Goal: Entertainment & Leisure: Consume media (video, audio)

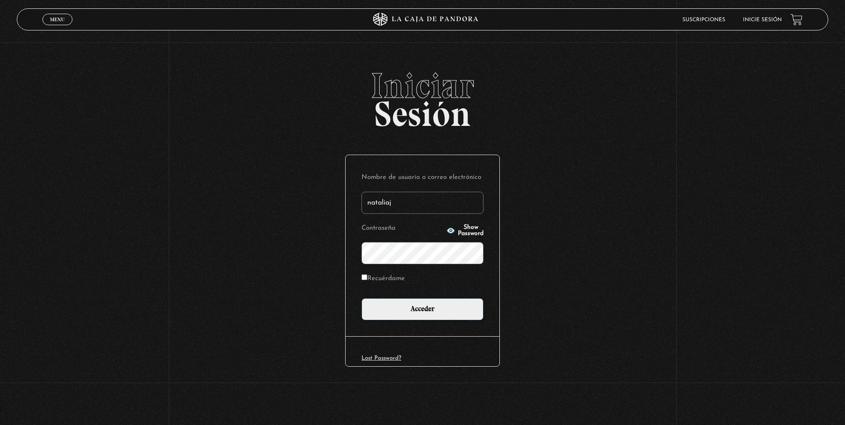
type input "nataliaj"
click at [450, 230] on circle "button" at bounding box center [451, 230] width 2 height 2
click at [415, 308] on input "Acceder" at bounding box center [423, 309] width 122 height 22
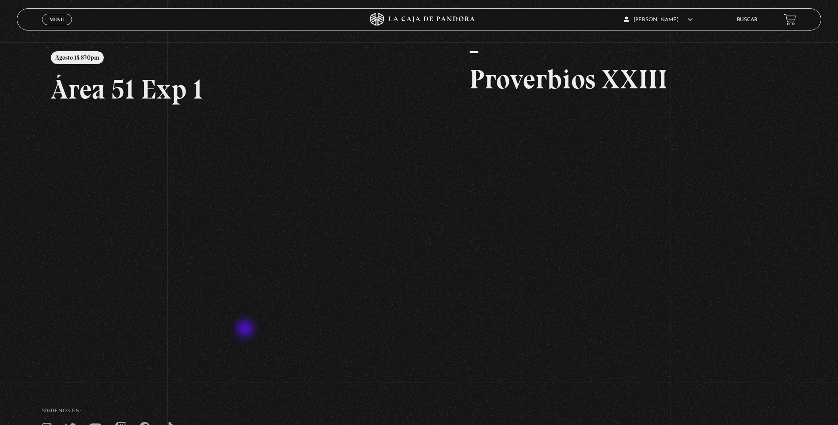
scroll to position [113, 0]
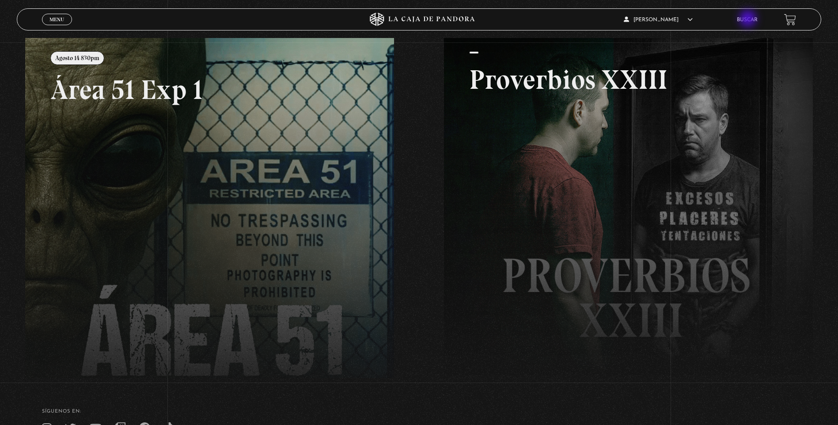
click at [749, 20] on link "Buscar" at bounding box center [747, 19] width 21 height 5
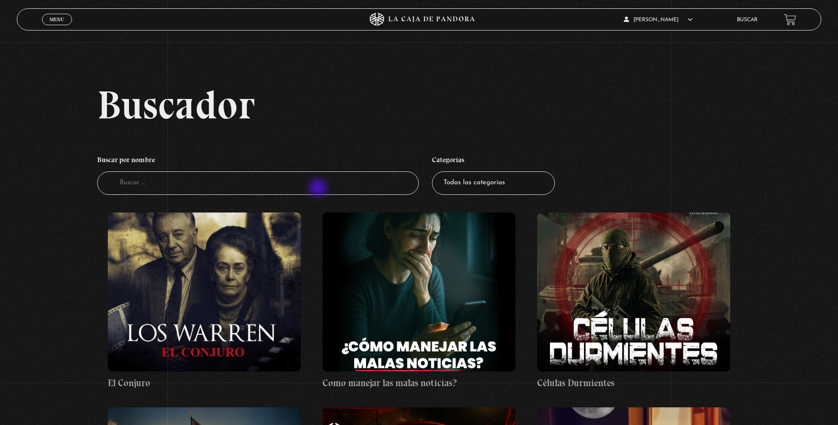
click at [319, 189] on input "Buscador" at bounding box center [258, 182] width 322 height 23
type input "yoru"
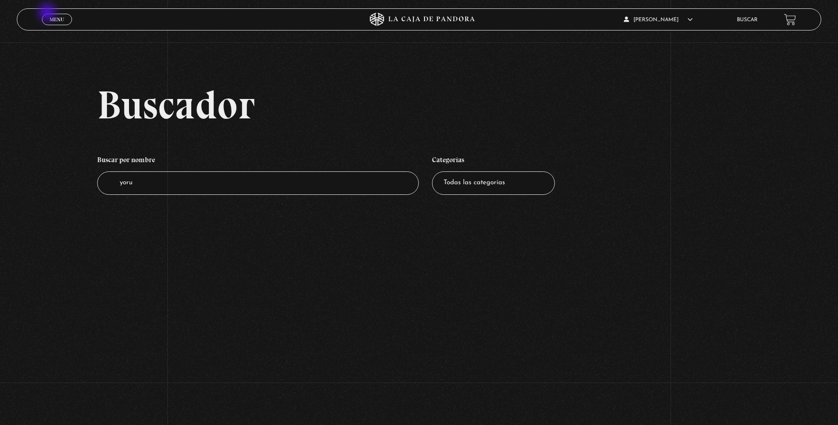
click at [51, 17] on span "Menu" at bounding box center [57, 19] width 15 height 5
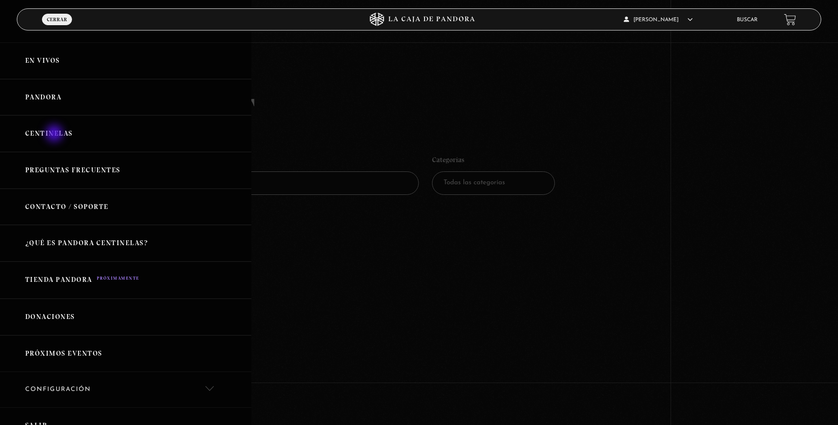
click at [55, 134] on link "Centinelas" at bounding box center [125, 133] width 251 height 37
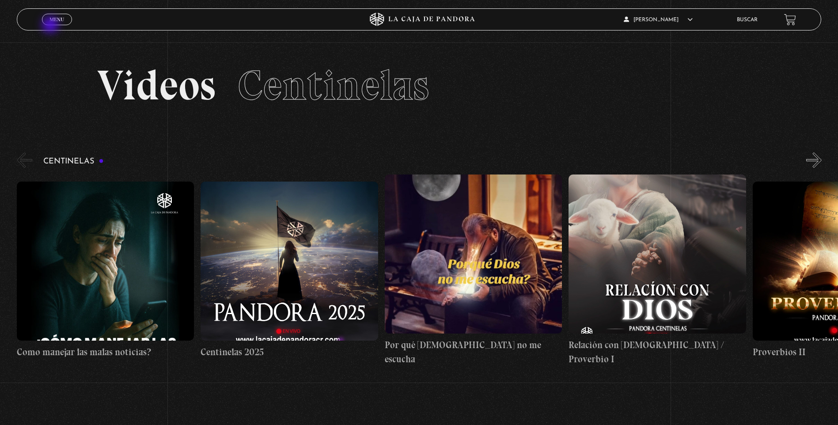
click at [51, 26] on div "Menu Cerrar" at bounding box center [167, 19] width 251 height 21
click at [66, 21] on link "Menu Cerrar" at bounding box center [57, 19] width 30 height 11
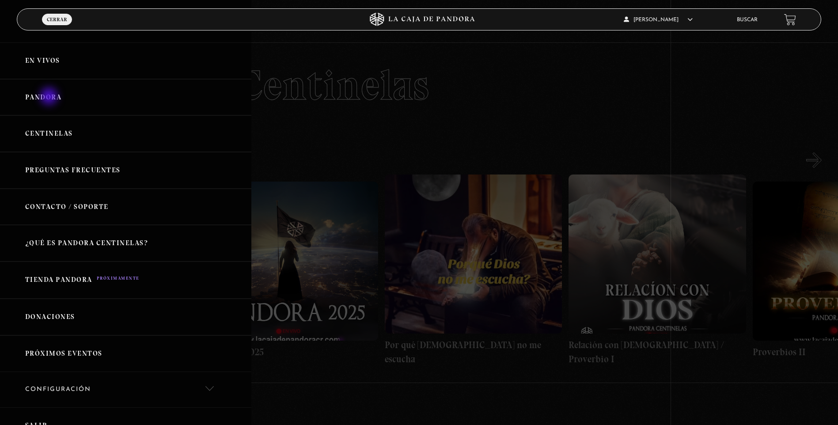
click at [50, 97] on link "Pandora" at bounding box center [125, 97] width 251 height 37
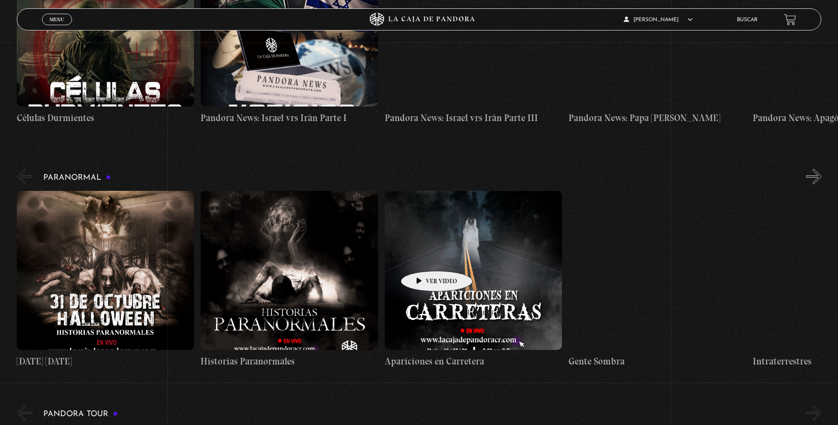
scroll to position [796, 0]
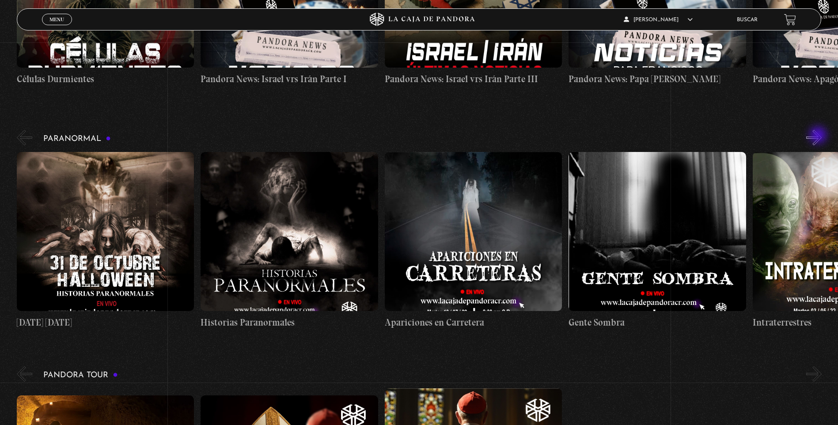
click at [819, 136] on button "»" at bounding box center [814, 137] width 15 height 15
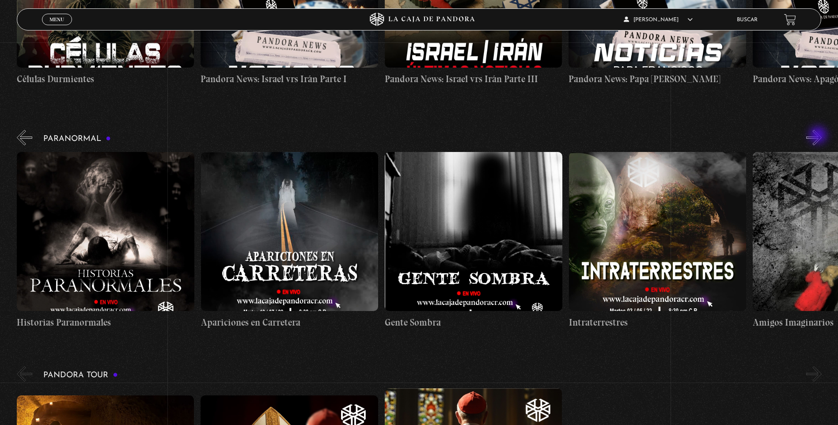
click at [819, 136] on button "»" at bounding box center [814, 137] width 15 height 15
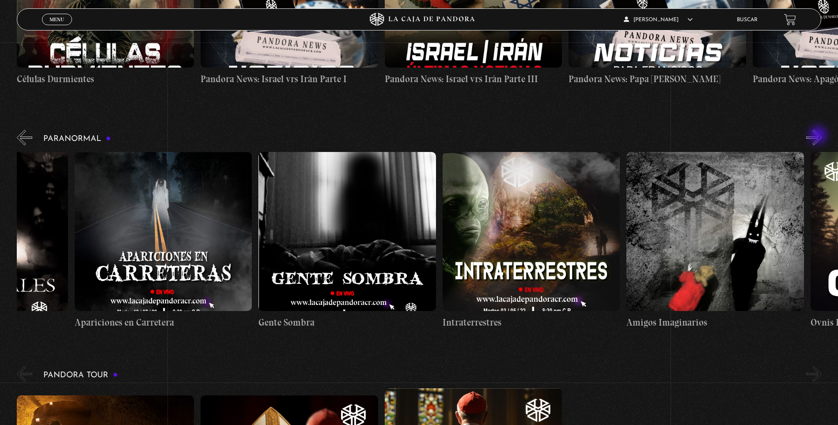
click at [819, 136] on button "»" at bounding box center [814, 137] width 15 height 15
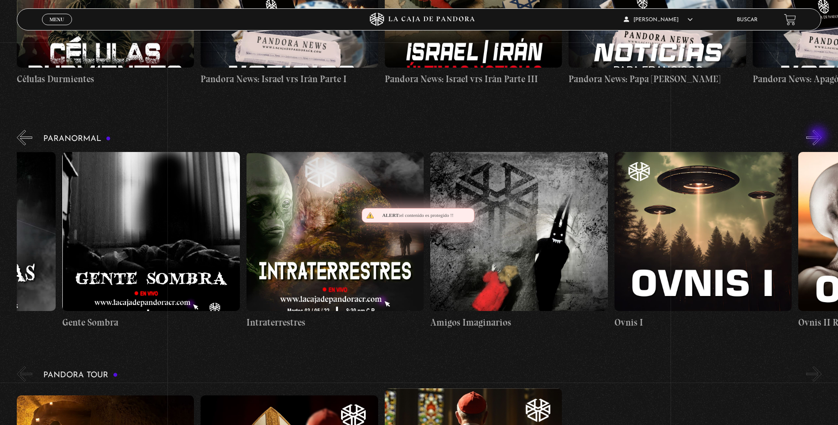
click at [819, 136] on button "»" at bounding box center [814, 137] width 15 height 15
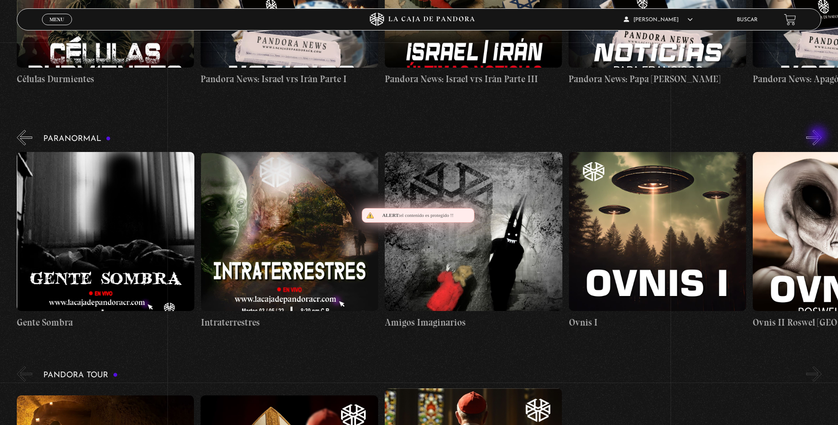
click at [819, 136] on button "»" at bounding box center [814, 137] width 15 height 15
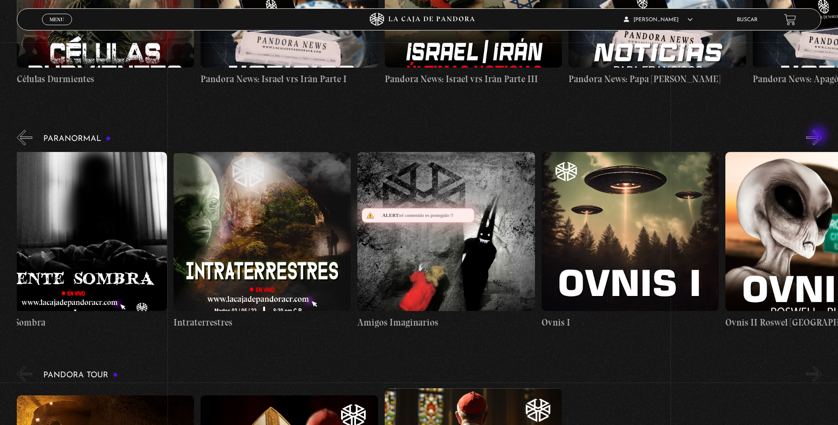
click at [819, 136] on button "»" at bounding box center [814, 137] width 15 height 15
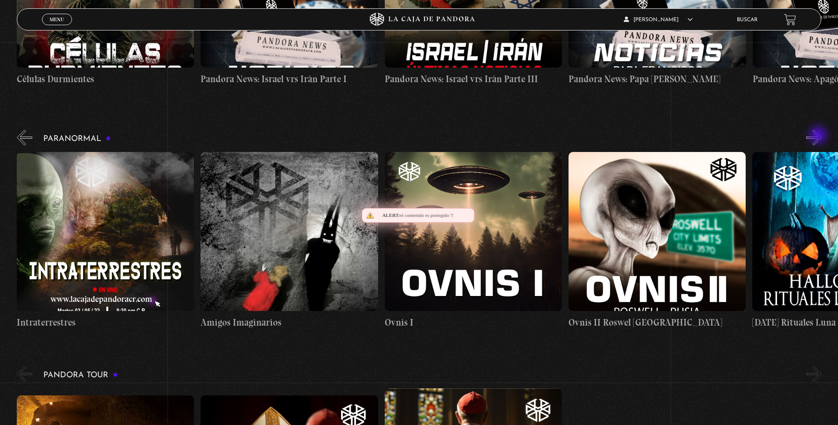
click at [819, 136] on button "»" at bounding box center [814, 137] width 15 height 15
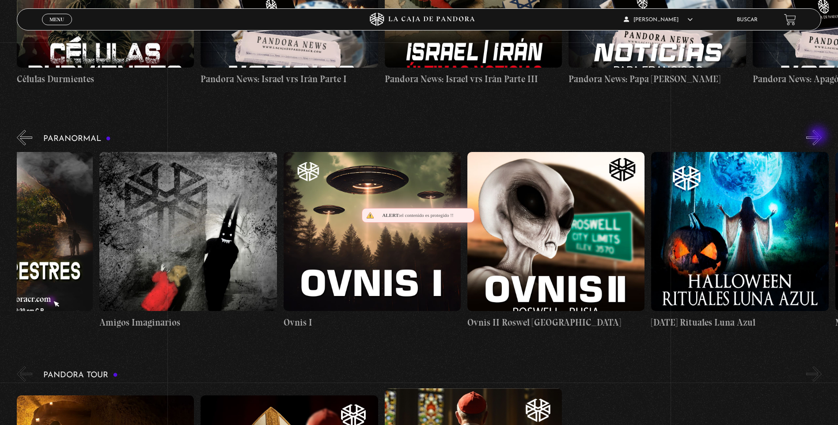
click at [819, 136] on button "»" at bounding box center [814, 137] width 15 height 15
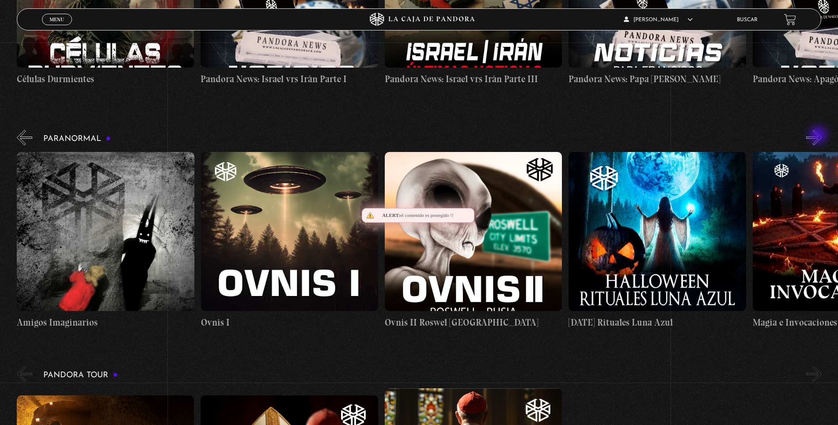
click at [819, 136] on button "»" at bounding box center [814, 137] width 15 height 15
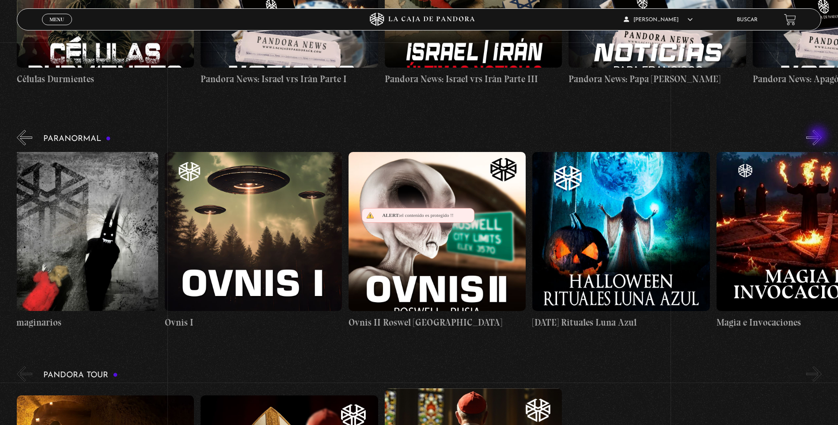
click at [819, 136] on button "»" at bounding box center [814, 137] width 15 height 15
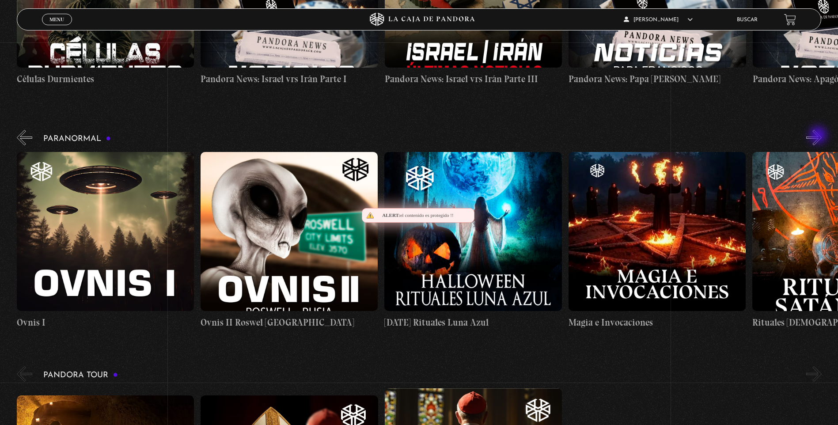
click at [819, 136] on button "»" at bounding box center [814, 137] width 15 height 15
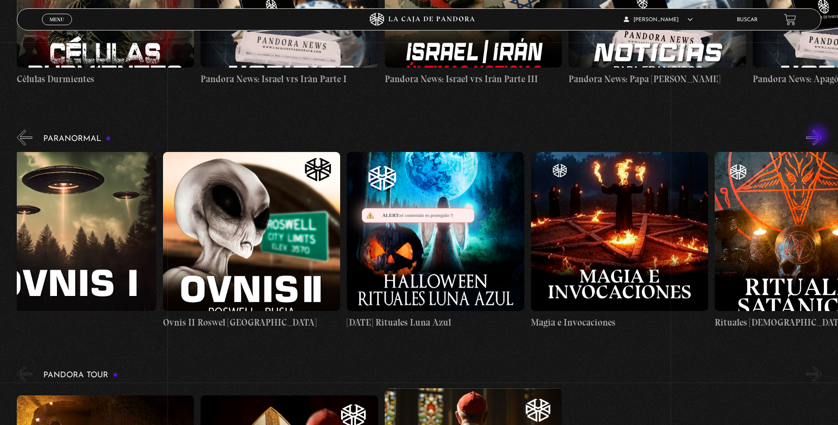
scroll to position [0, 1196]
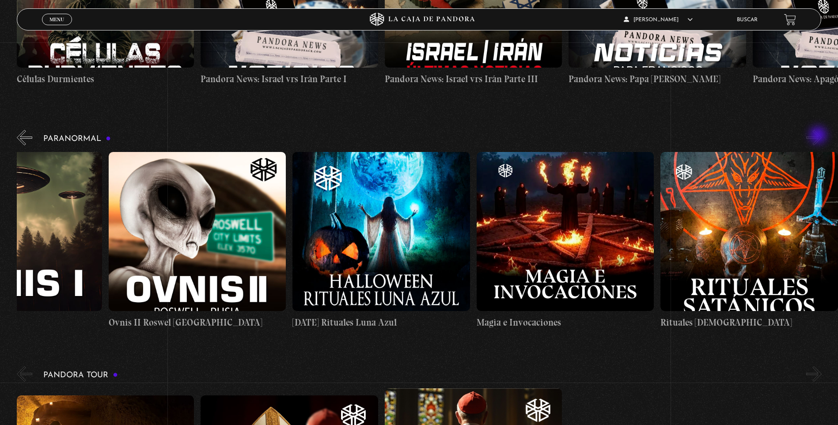
click at [819, 136] on button "»" at bounding box center [814, 137] width 15 height 15
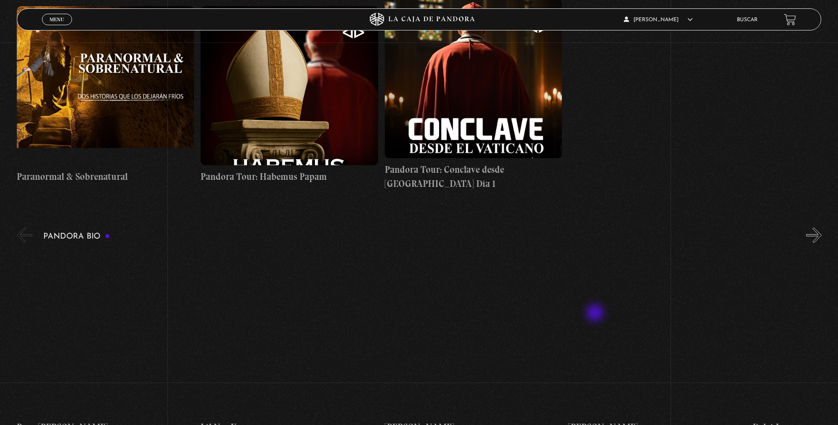
scroll to position [1238, 0]
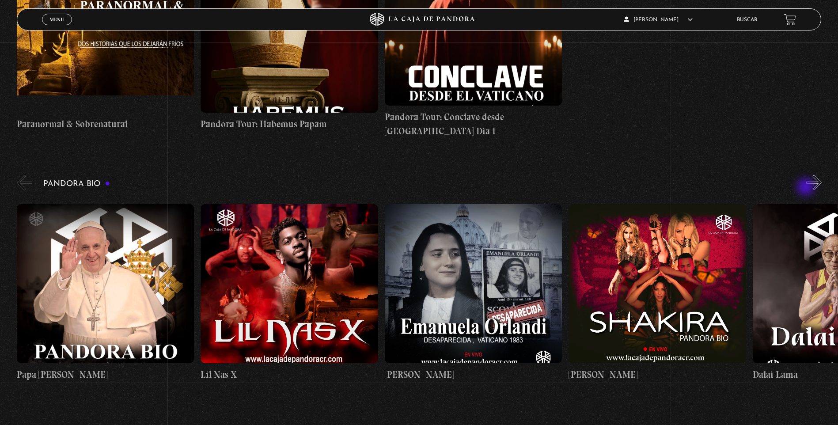
click at [819, 183] on button "»" at bounding box center [814, 182] width 15 height 15
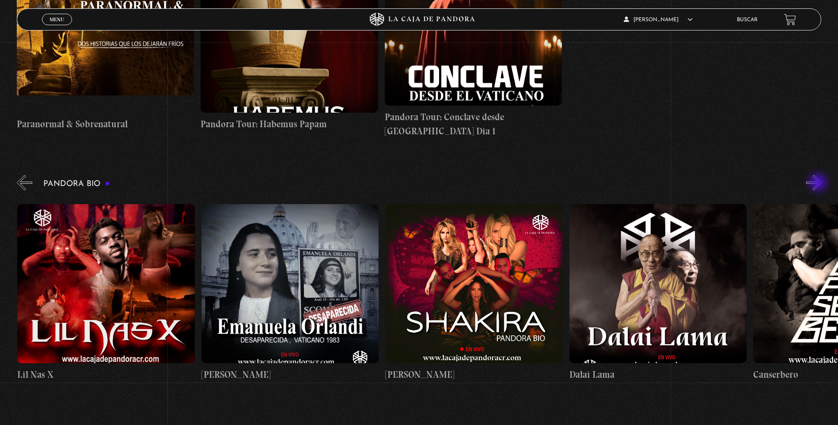
click at [819, 183] on button "»" at bounding box center [814, 182] width 15 height 15
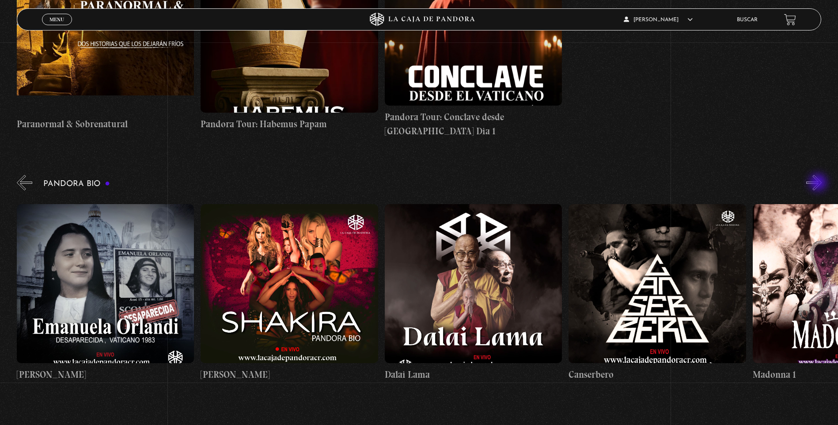
click at [819, 183] on button "»" at bounding box center [814, 182] width 15 height 15
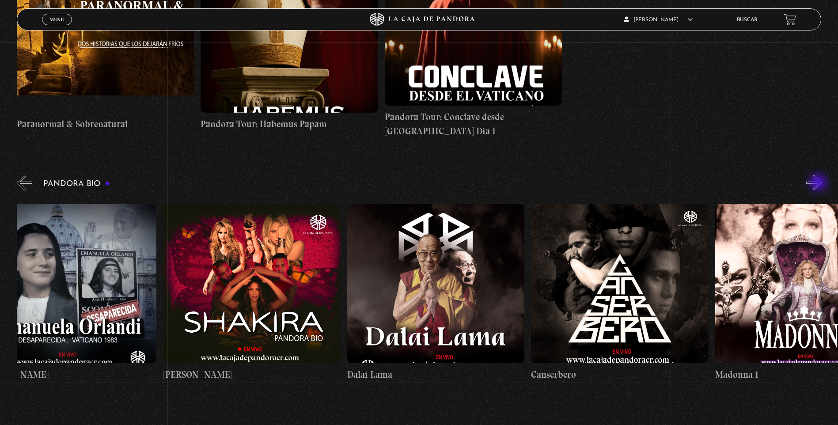
click at [819, 183] on button "»" at bounding box center [814, 182] width 15 height 15
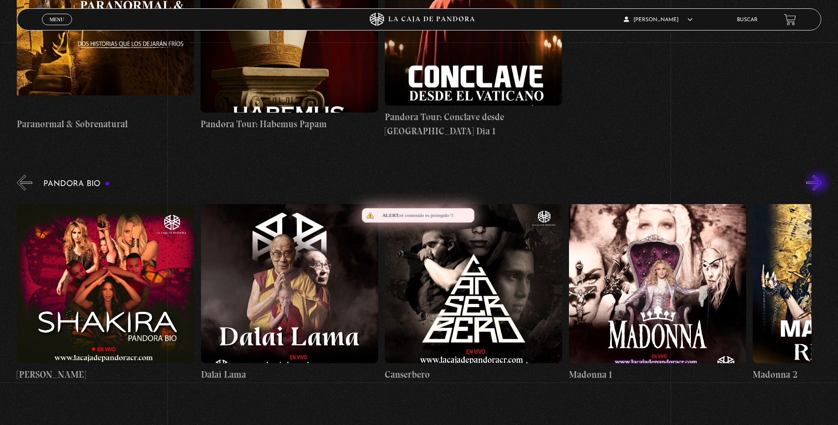
click at [819, 183] on button "»" at bounding box center [814, 182] width 15 height 15
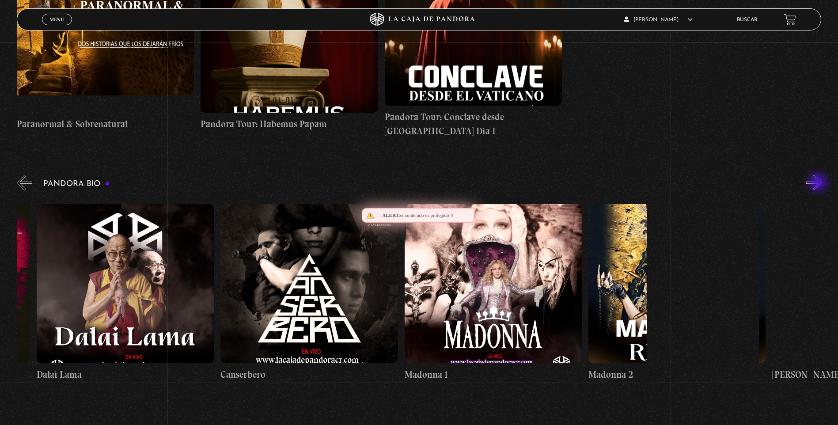
click at [819, 183] on button "»" at bounding box center [814, 182] width 15 height 15
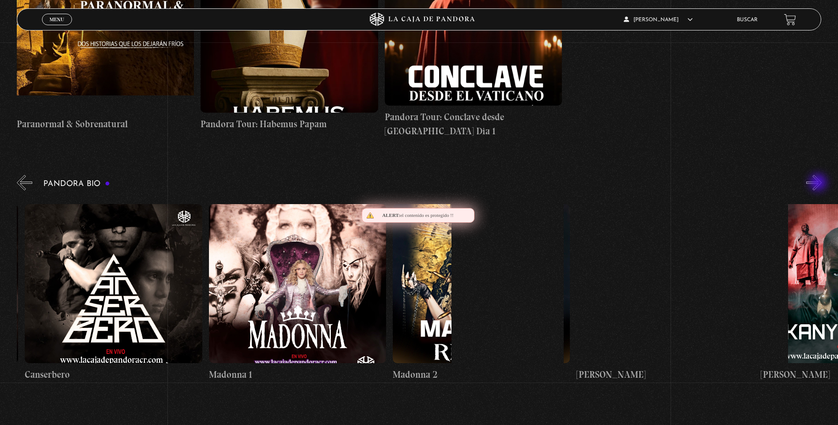
click at [819, 183] on button "»" at bounding box center [814, 182] width 15 height 15
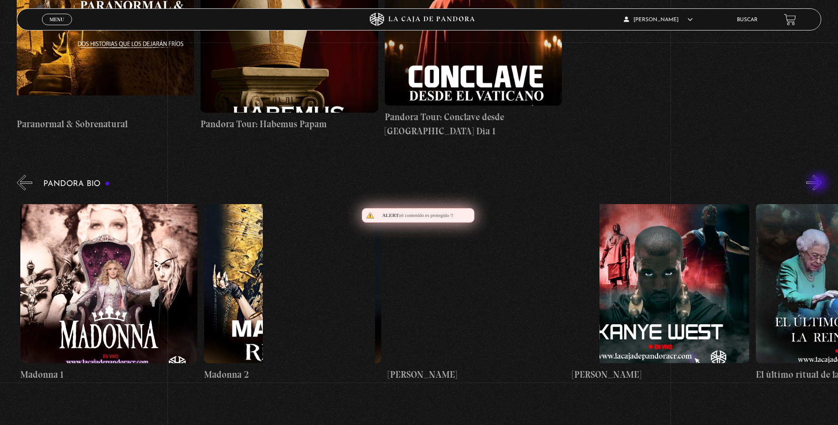
click at [819, 183] on button "»" at bounding box center [814, 182] width 15 height 15
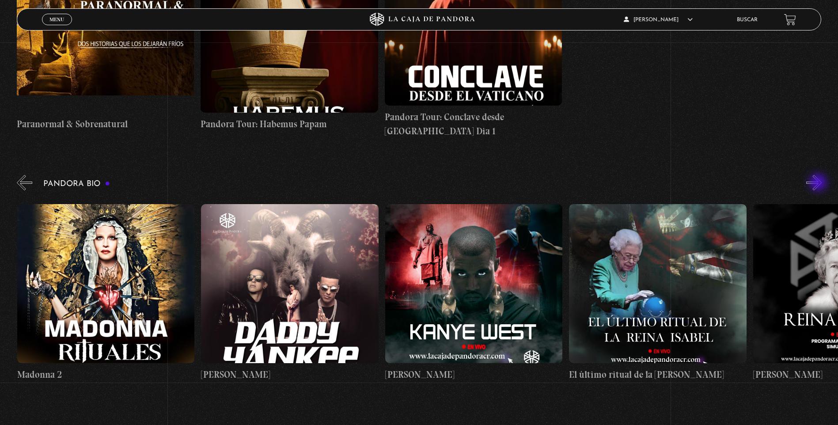
click at [819, 183] on button "»" at bounding box center [814, 182] width 15 height 15
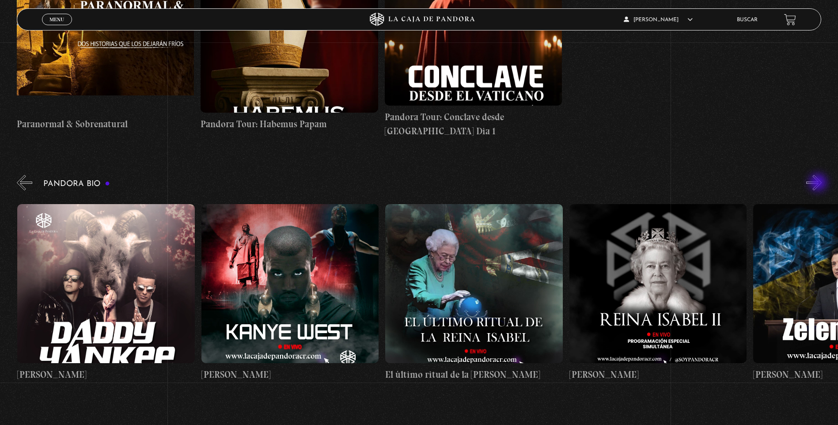
click at [819, 183] on button "»" at bounding box center [814, 182] width 15 height 15
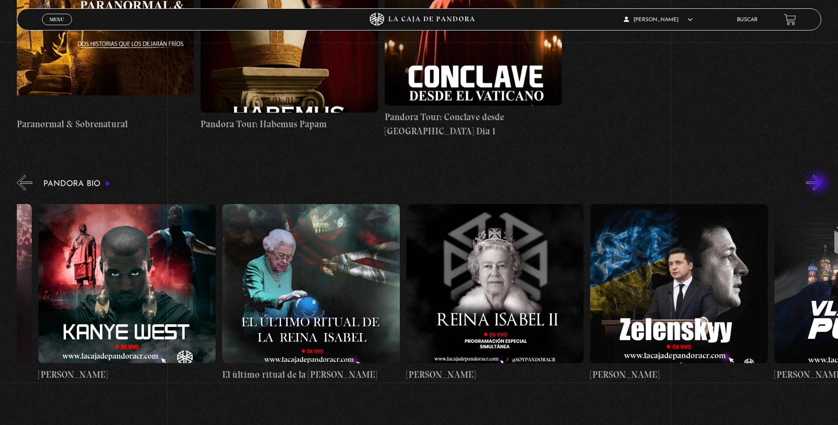
click at [819, 183] on button "»" at bounding box center [814, 182] width 15 height 15
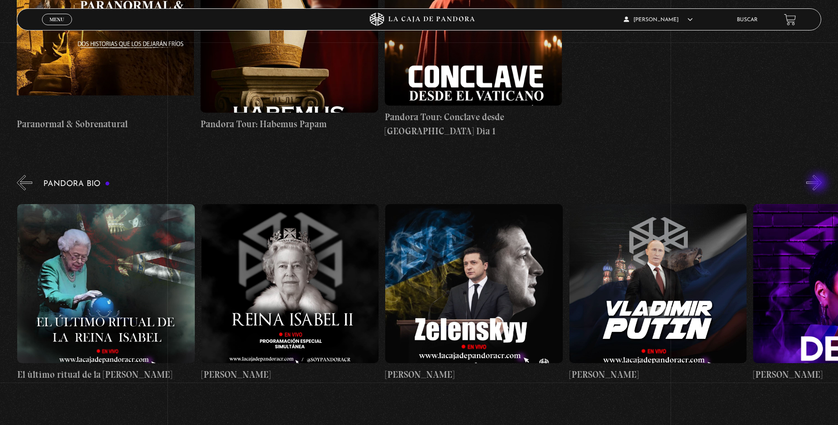
click at [819, 183] on button "»" at bounding box center [814, 182] width 15 height 15
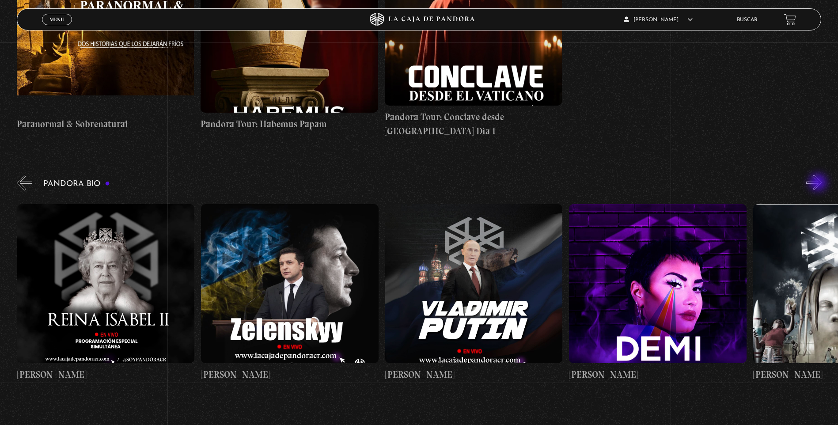
click at [819, 183] on button "»" at bounding box center [814, 182] width 15 height 15
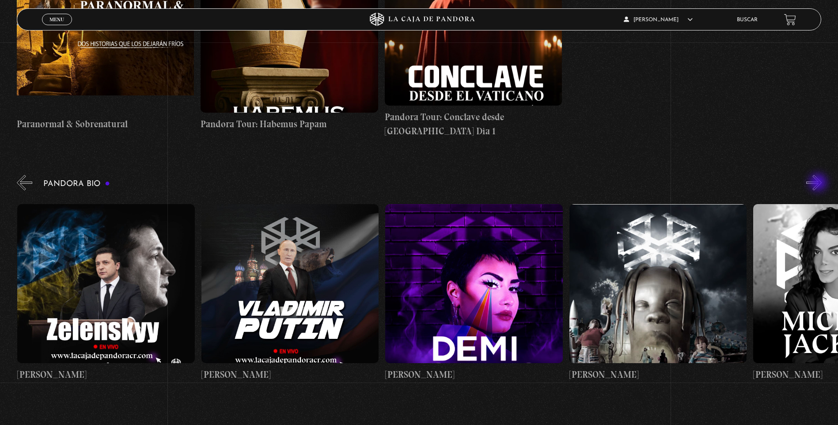
click at [819, 183] on button "»" at bounding box center [814, 182] width 15 height 15
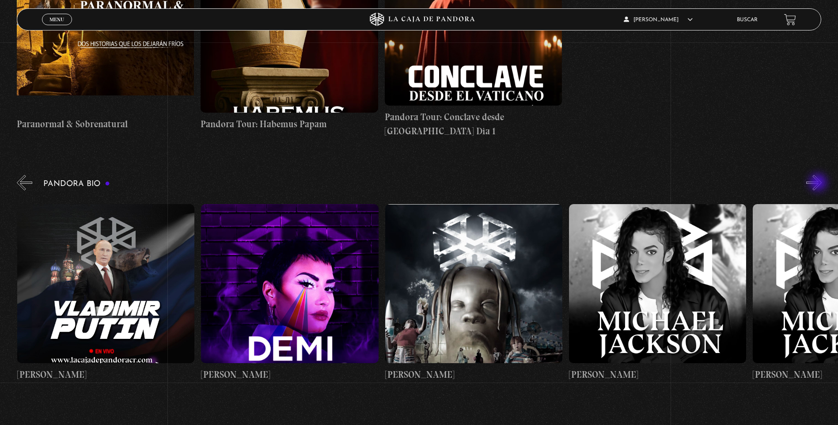
click at [819, 183] on button "»" at bounding box center [814, 182] width 15 height 15
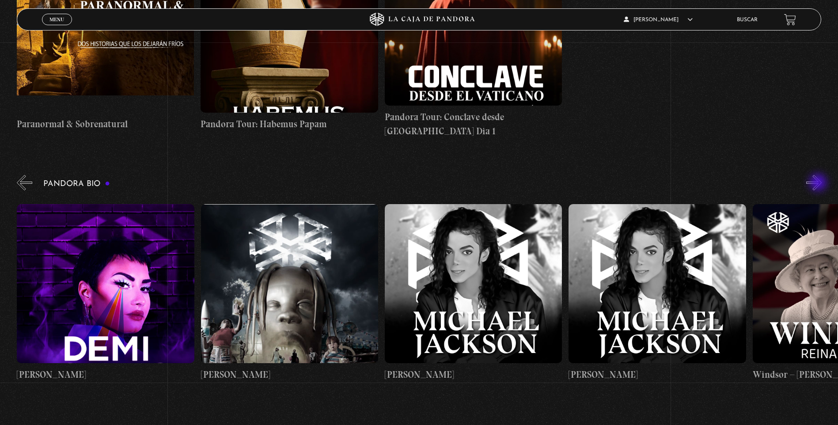
click at [819, 183] on button "»" at bounding box center [814, 182] width 15 height 15
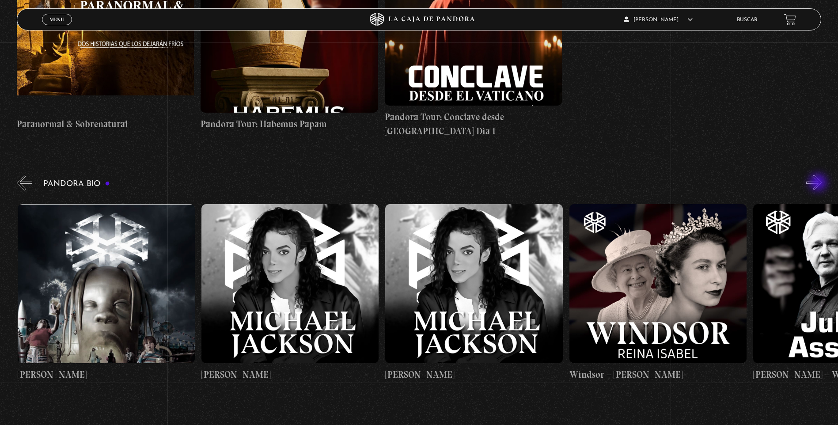
click at [819, 183] on button "»" at bounding box center [814, 182] width 15 height 15
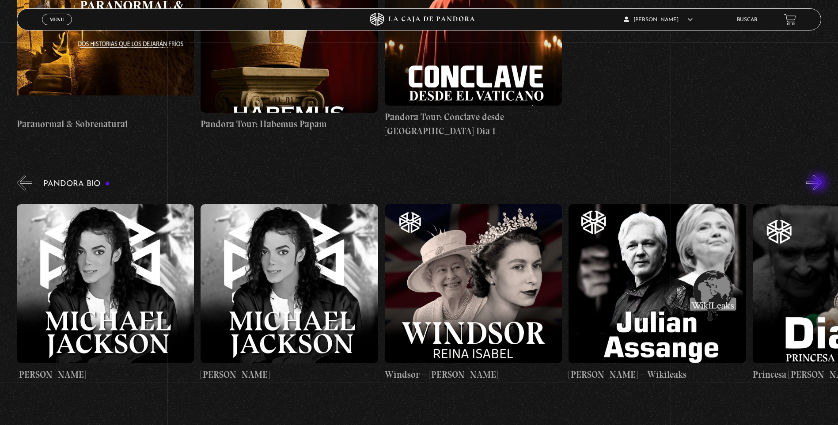
click at [819, 183] on button "»" at bounding box center [814, 182] width 15 height 15
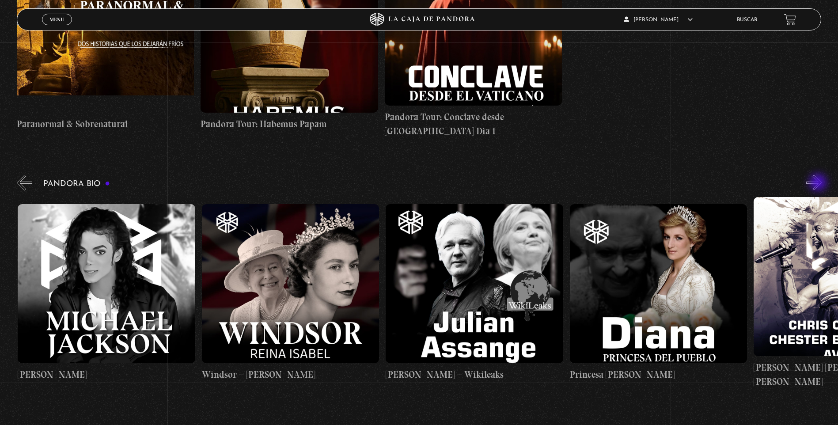
click at [819, 183] on button "»" at bounding box center [814, 182] width 15 height 15
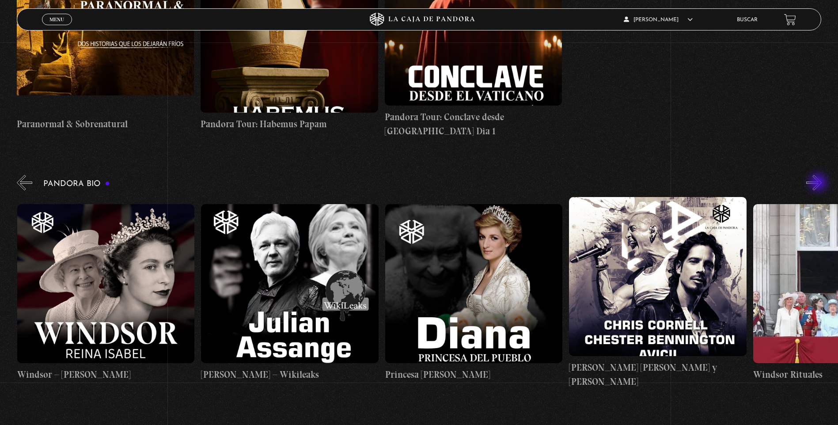
click at [819, 183] on button "»" at bounding box center [814, 182] width 15 height 15
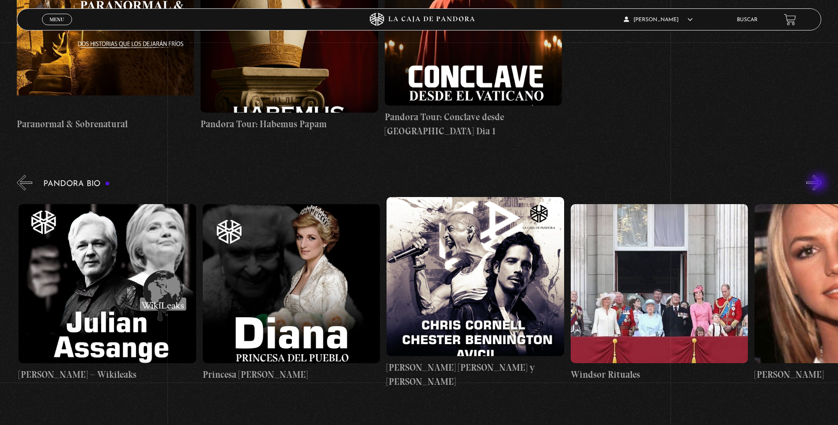
click at [819, 183] on button "»" at bounding box center [814, 182] width 15 height 15
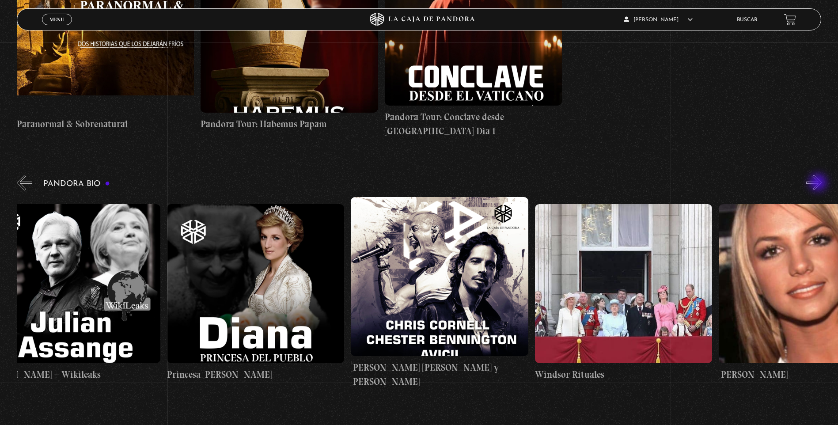
scroll to position [0, 3589]
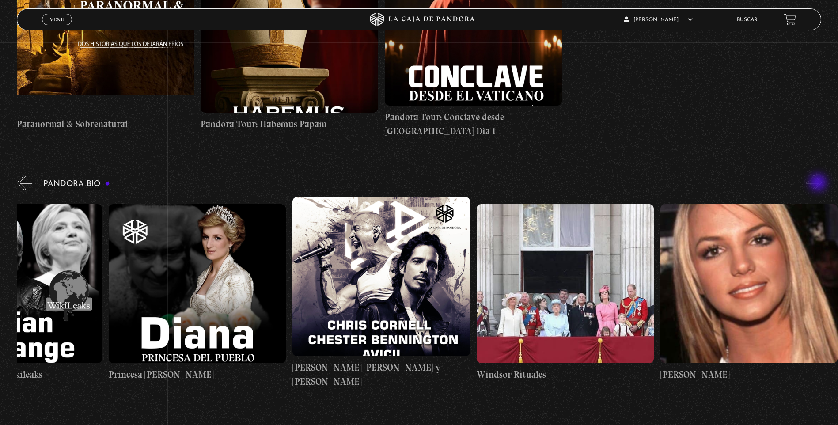
click at [819, 183] on button "»" at bounding box center [814, 182] width 15 height 15
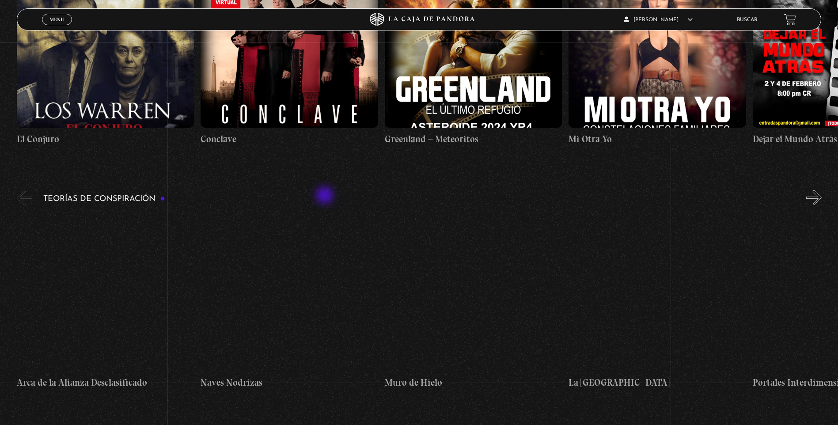
scroll to position [1591, 0]
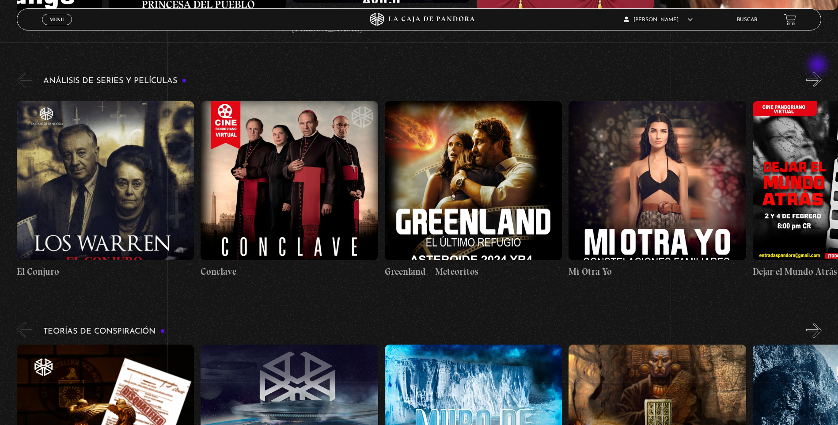
click at [819, 72] on button "»" at bounding box center [814, 79] width 15 height 15
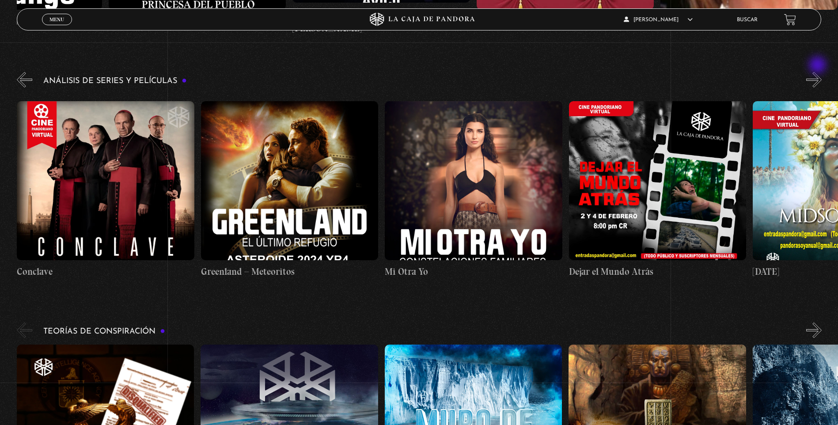
click at [819, 72] on button "»" at bounding box center [814, 79] width 15 height 15
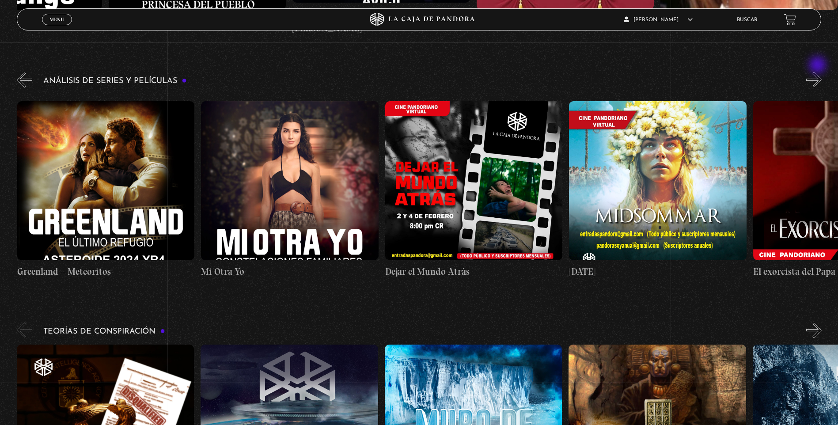
click at [819, 72] on button "»" at bounding box center [814, 79] width 15 height 15
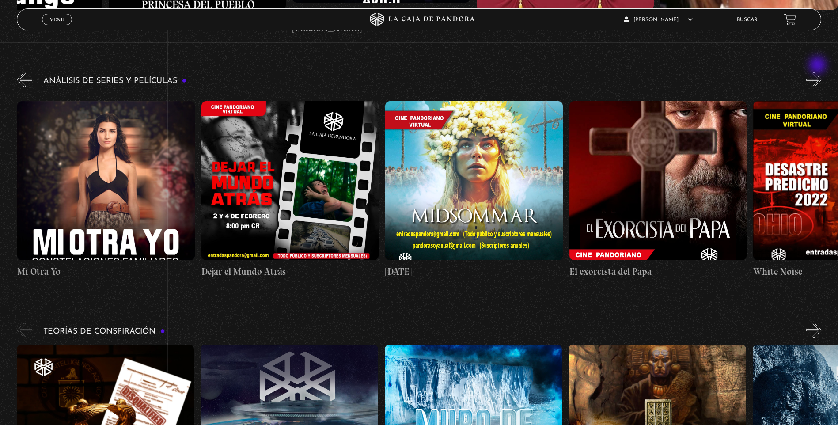
click at [819, 72] on button "»" at bounding box center [814, 79] width 15 height 15
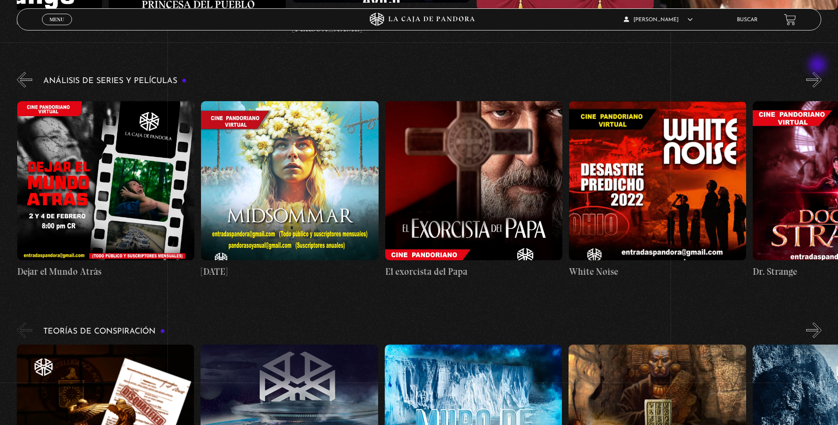
click at [819, 72] on button "»" at bounding box center [814, 79] width 15 height 15
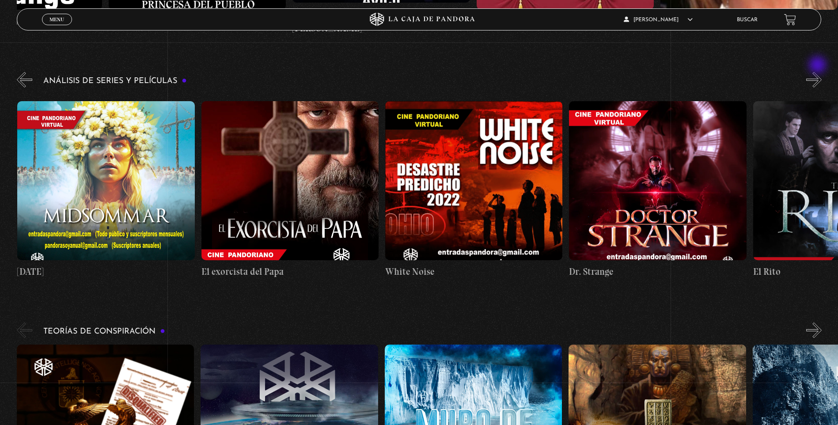
click at [819, 72] on button "»" at bounding box center [814, 79] width 15 height 15
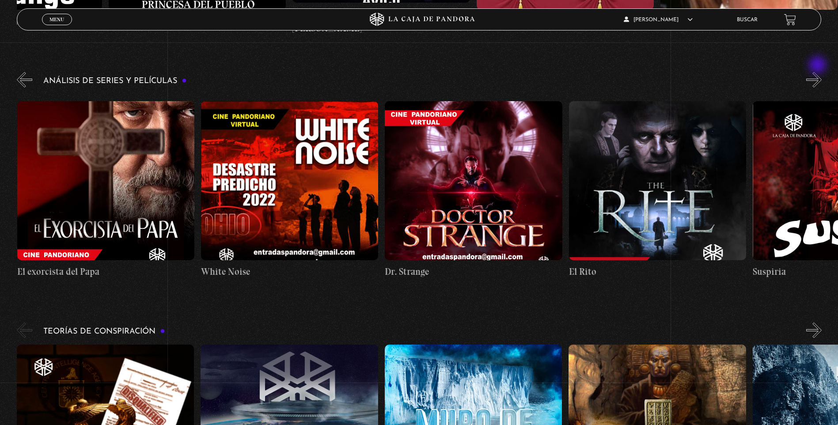
scroll to position [0, 1105]
click at [817, 72] on button "»" at bounding box center [814, 79] width 15 height 15
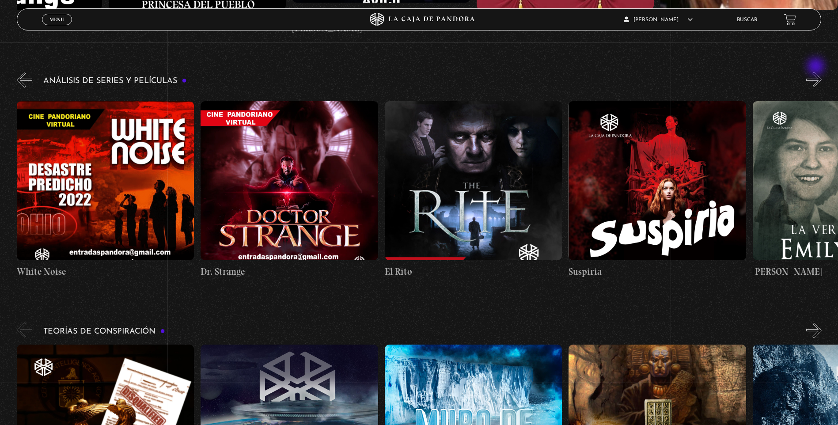
click at [817, 72] on button "»" at bounding box center [814, 79] width 15 height 15
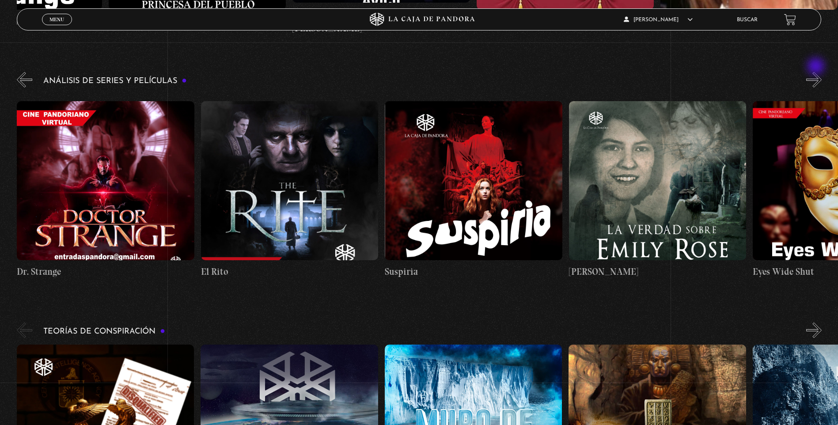
click at [817, 72] on button "»" at bounding box center [814, 79] width 15 height 15
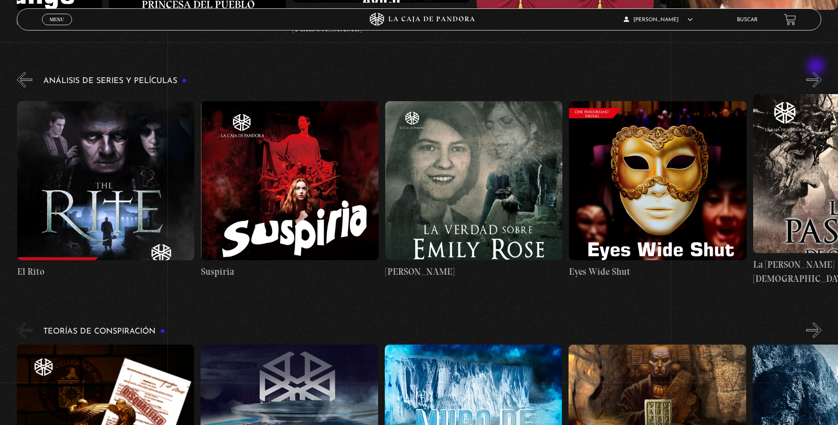
click at [817, 72] on button "»" at bounding box center [814, 79] width 15 height 15
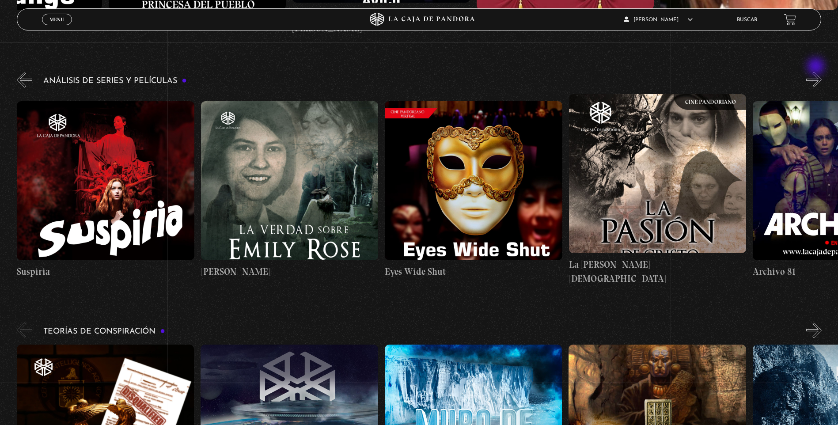
click at [817, 72] on button "»" at bounding box center [814, 79] width 15 height 15
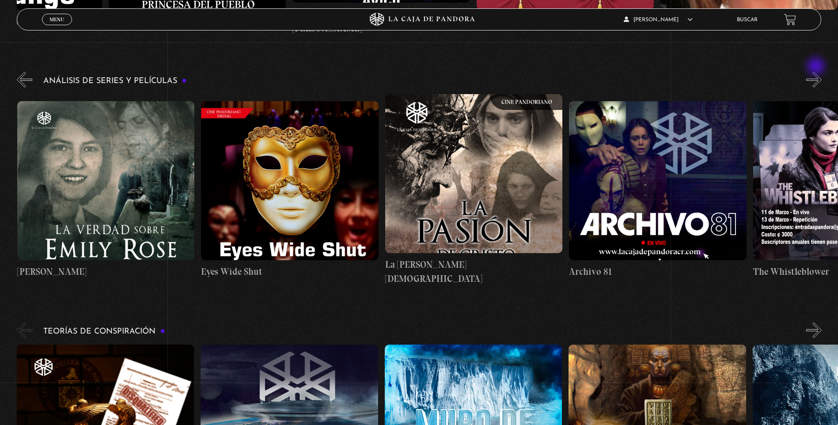
click at [817, 72] on button "»" at bounding box center [814, 79] width 15 height 15
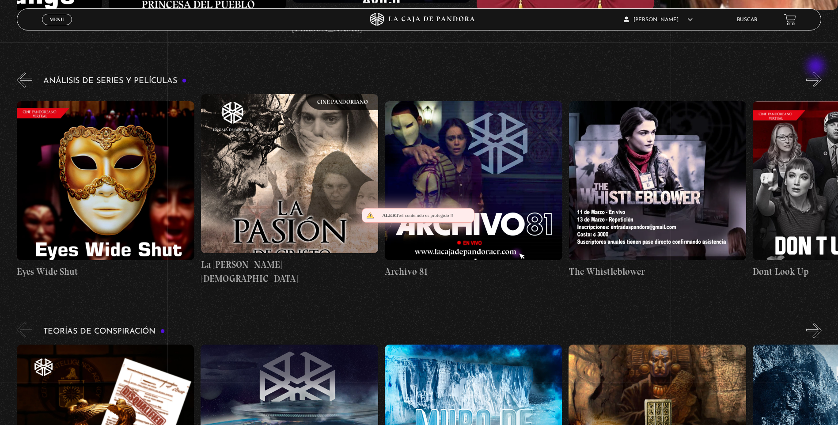
click at [817, 72] on button "»" at bounding box center [814, 79] width 15 height 15
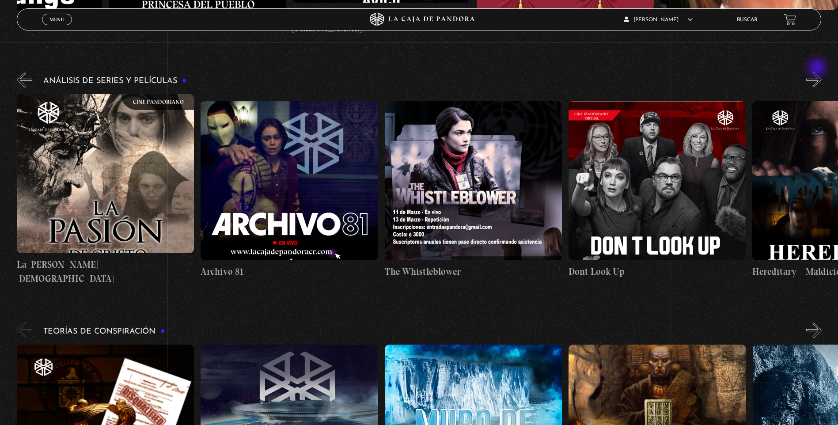
click at [819, 72] on button "»" at bounding box center [814, 79] width 15 height 15
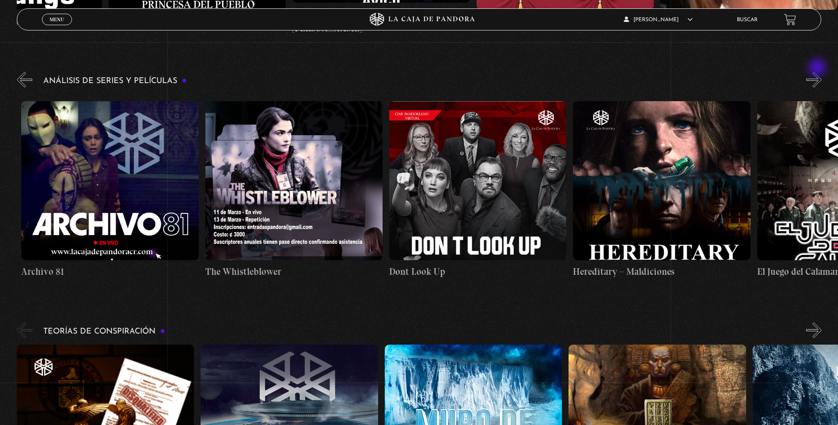
click at [819, 72] on button "»" at bounding box center [814, 79] width 15 height 15
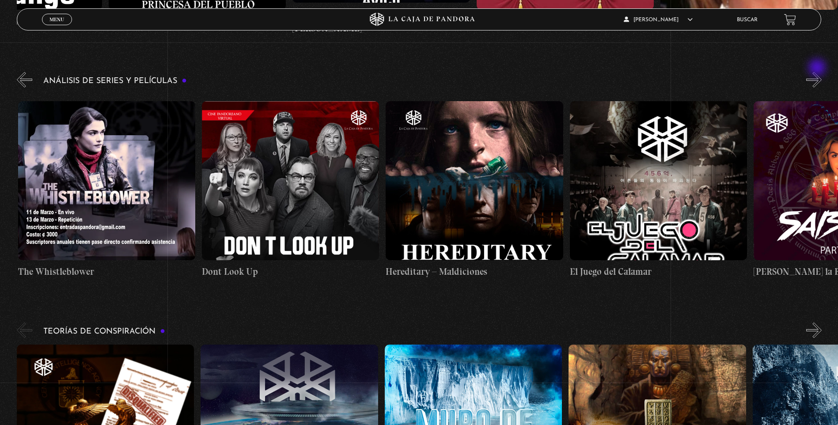
click at [819, 72] on button "»" at bounding box center [814, 79] width 15 height 15
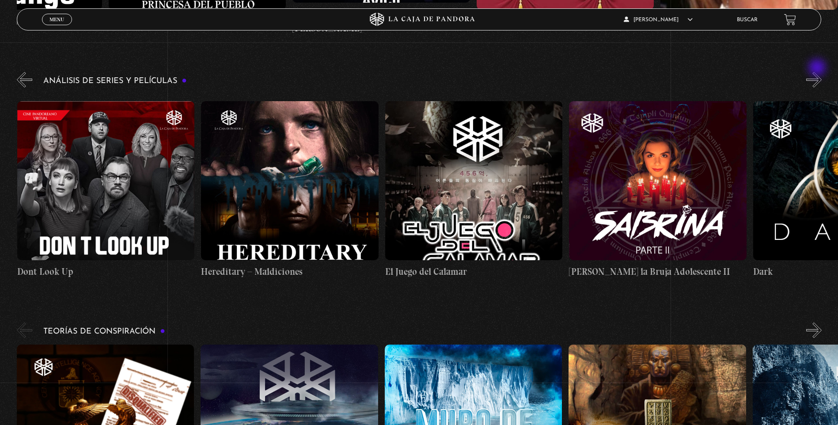
click at [819, 72] on button "»" at bounding box center [814, 79] width 15 height 15
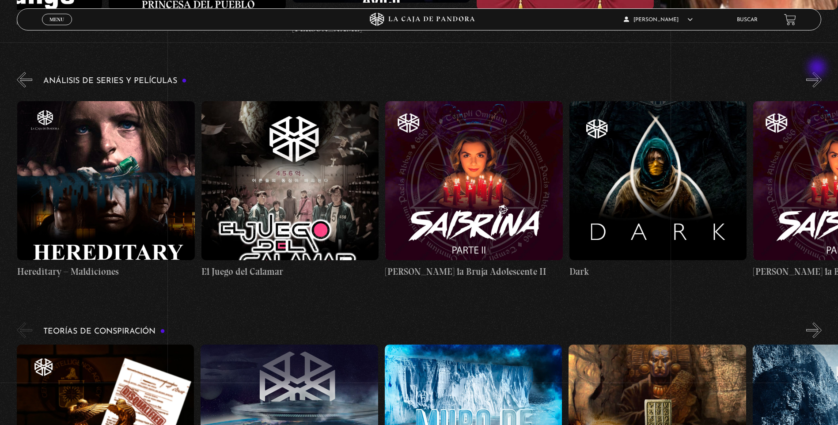
click at [819, 72] on button "»" at bounding box center [814, 79] width 15 height 15
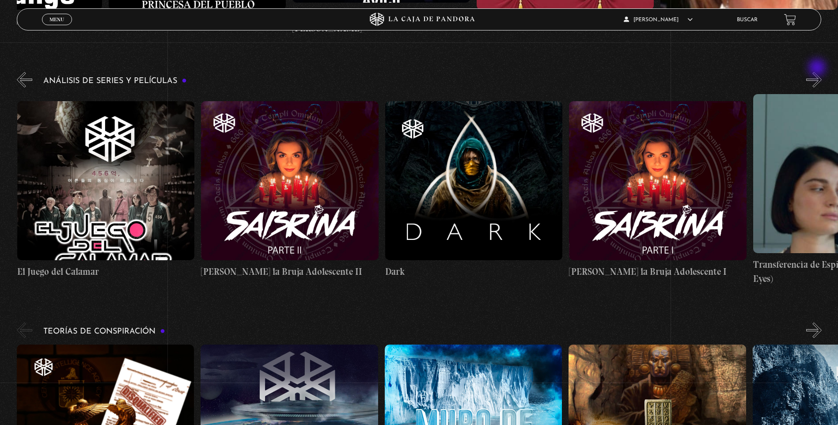
scroll to position [0, 3313]
click at [819, 72] on button "»" at bounding box center [814, 79] width 15 height 15
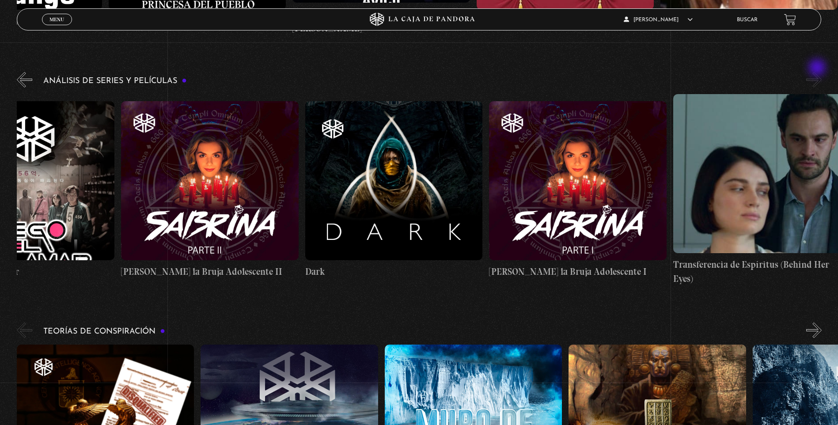
scroll to position [0, 3405]
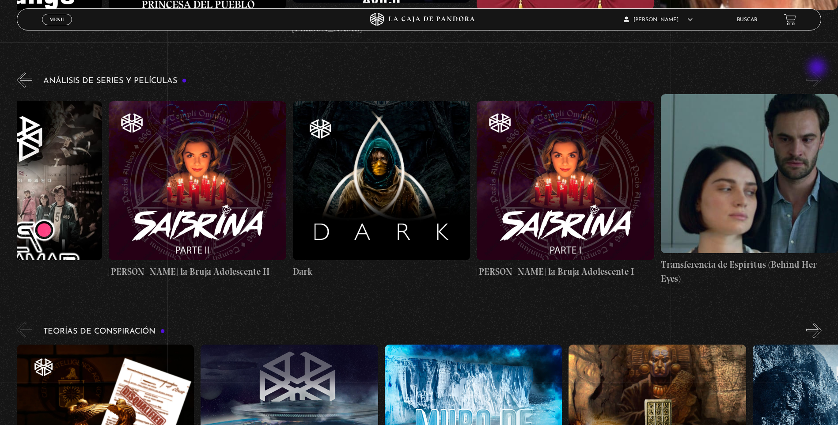
click at [819, 72] on button "»" at bounding box center [814, 79] width 15 height 15
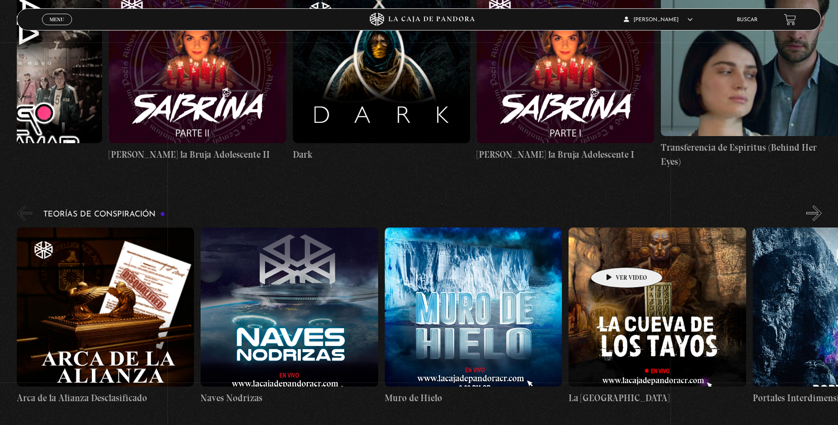
scroll to position [1724, 0]
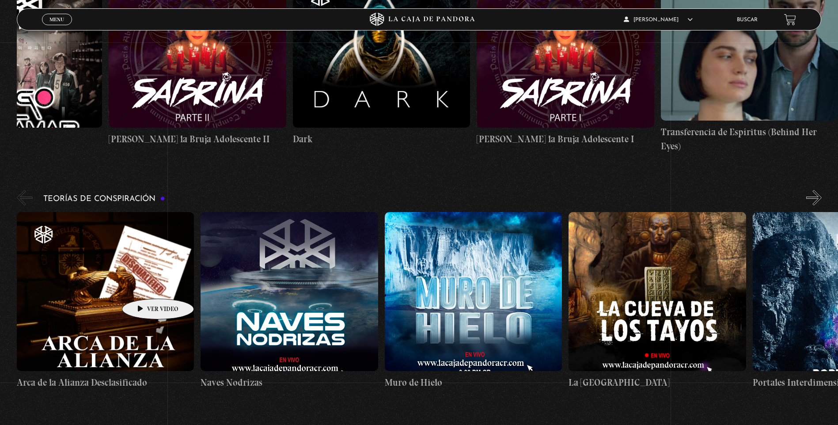
click at [144, 286] on figure at bounding box center [105, 291] width 177 height 159
click at [148, 339] on figure at bounding box center [105, 291] width 177 height 159
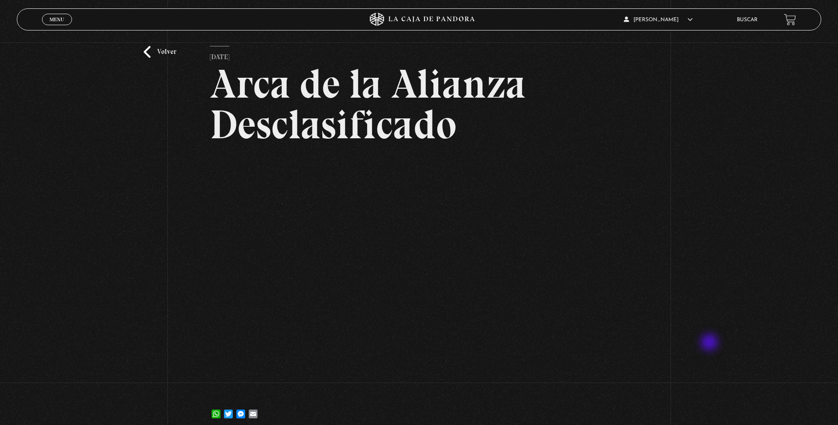
scroll to position [44, 0]
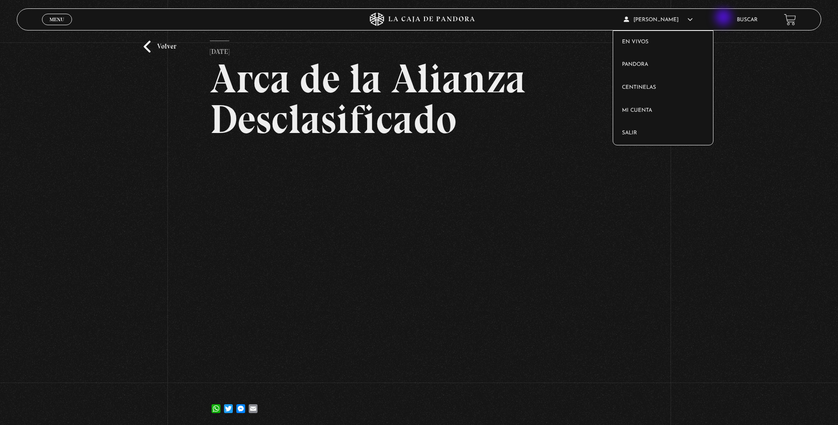
click at [693, 18] on icon at bounding box center [690, 19] width 5 height 5
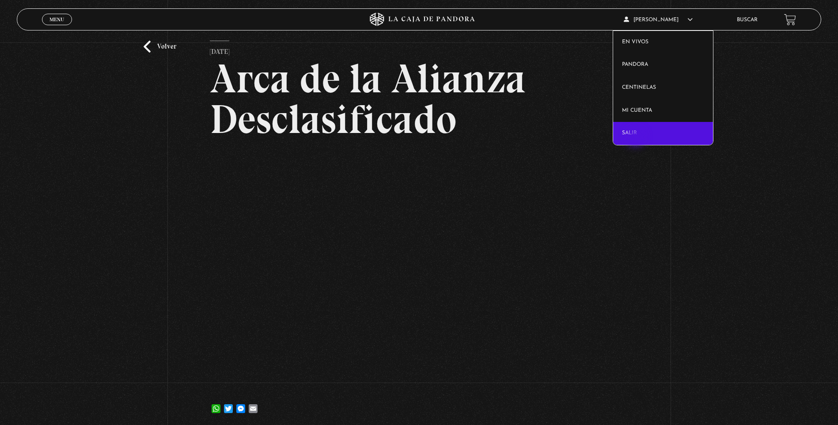
click at [637, 137] on link "Salir" at bounding box center [663, 133] width 100 height 23
